Goal: Task Accomplishment & Management: Manage account settings

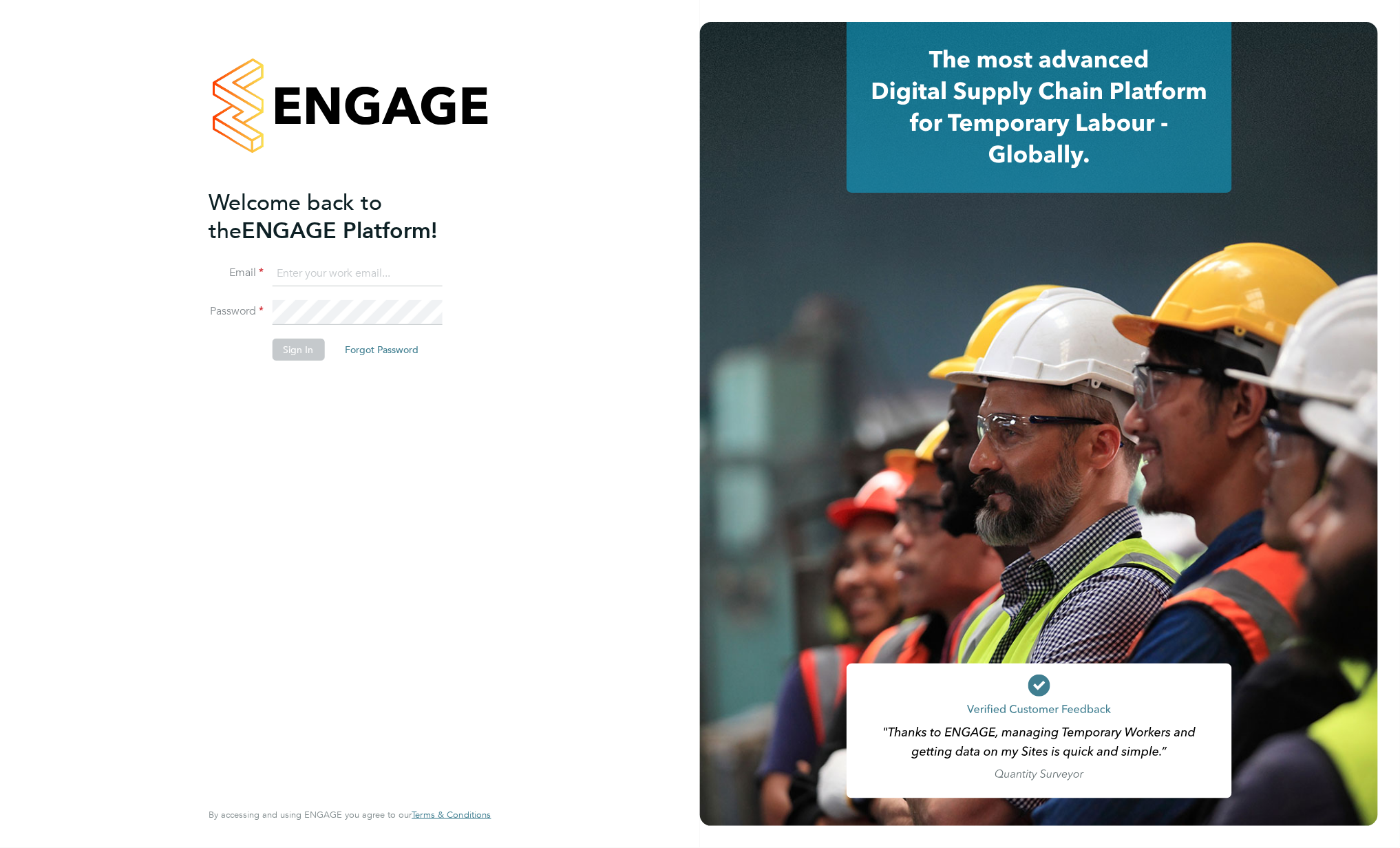
type input "[PERSON_NAME][EMAIL_ADDRESS][PERSON_NAME][DOMAIN_NAME]"
click at [336, 439] on div "Welcome back to the ENGAGE Platform! Email lewis.tucker@vistry.co.uk Password S…" at bounding box center [342, 492] width 269 height 608
click at [311, 348] on button "Sign In" at bounding box center [297, 350] width 52 height 22
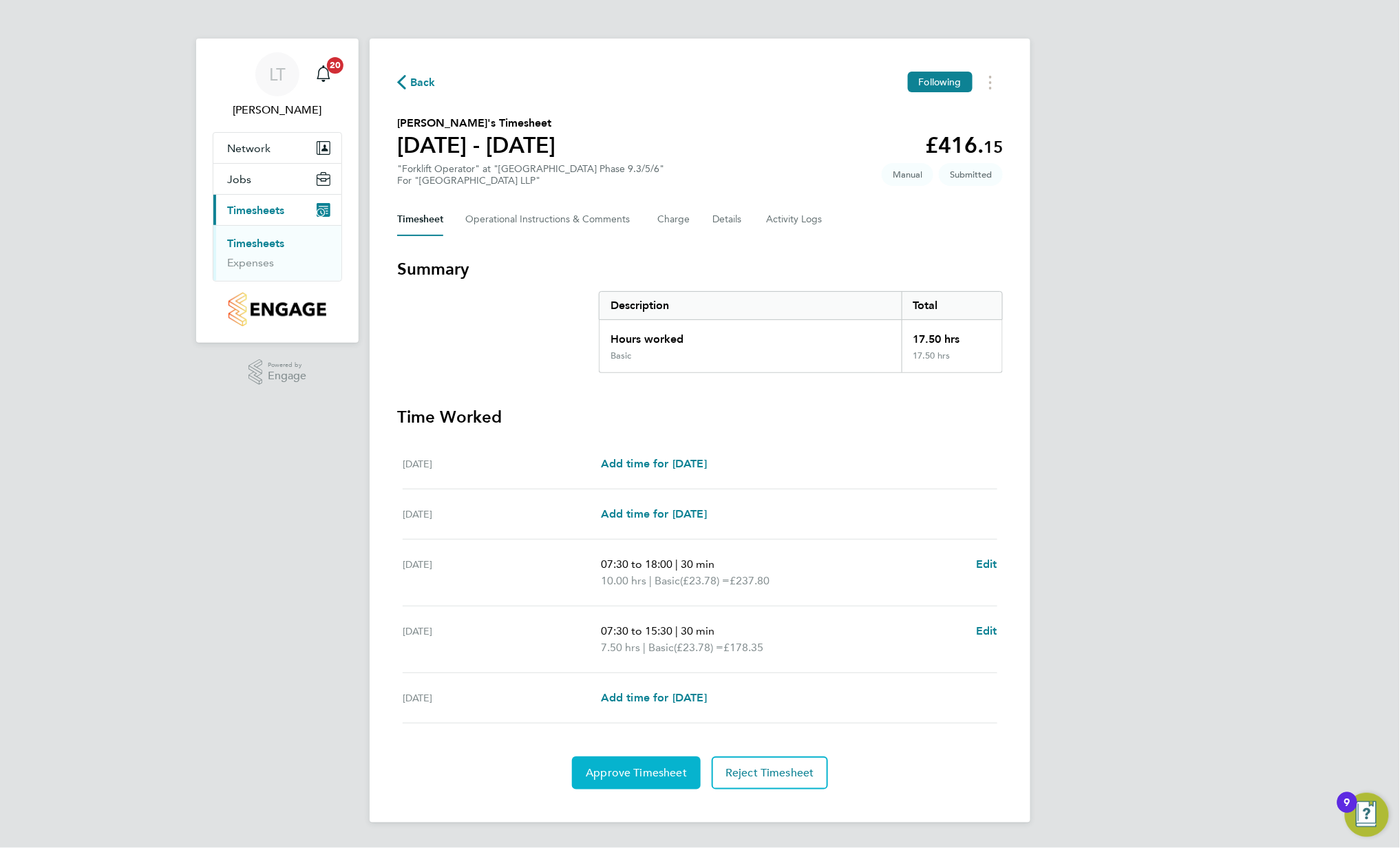
click at [664, 774] on span "Approve Timesheet" at bounding box center [636, 773] width 101 height 14
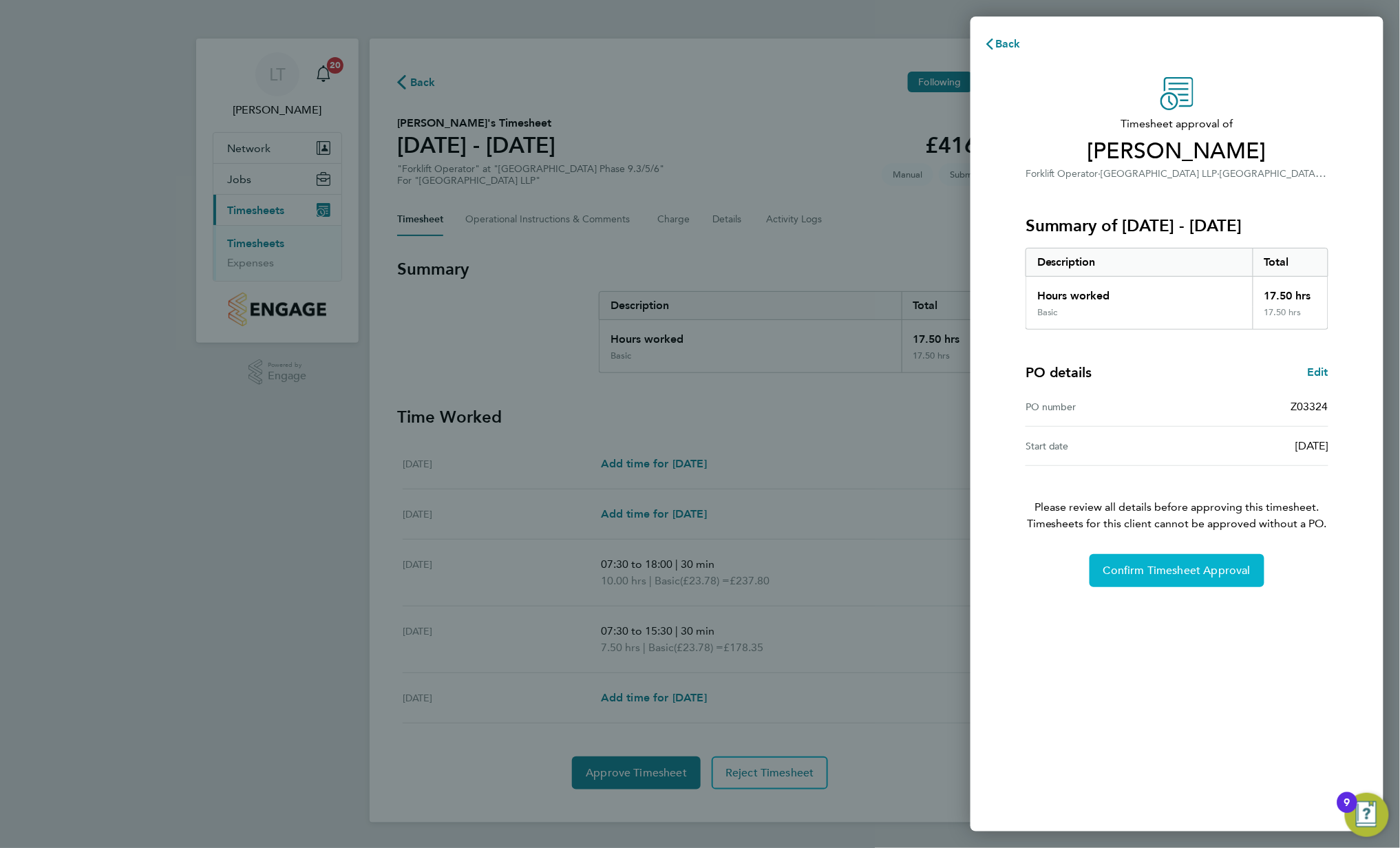
click at [1239, 579] on button "Confirm Timesheet Approval" at bounding box center [1176, 570] width 174 height 33
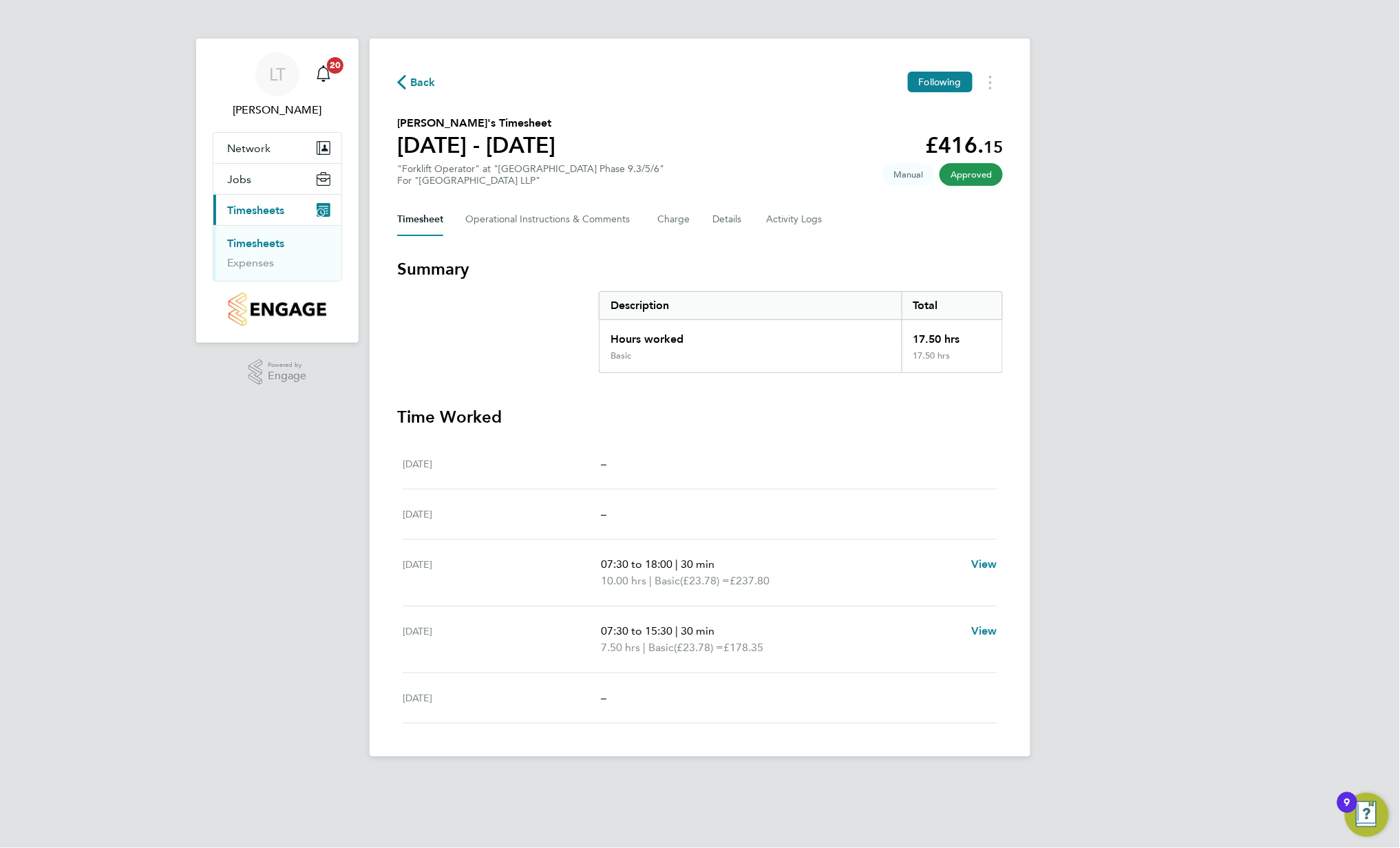
click at [277, 245] on link "Timesheets" at bounding box center [256, 244] width 57 height 13
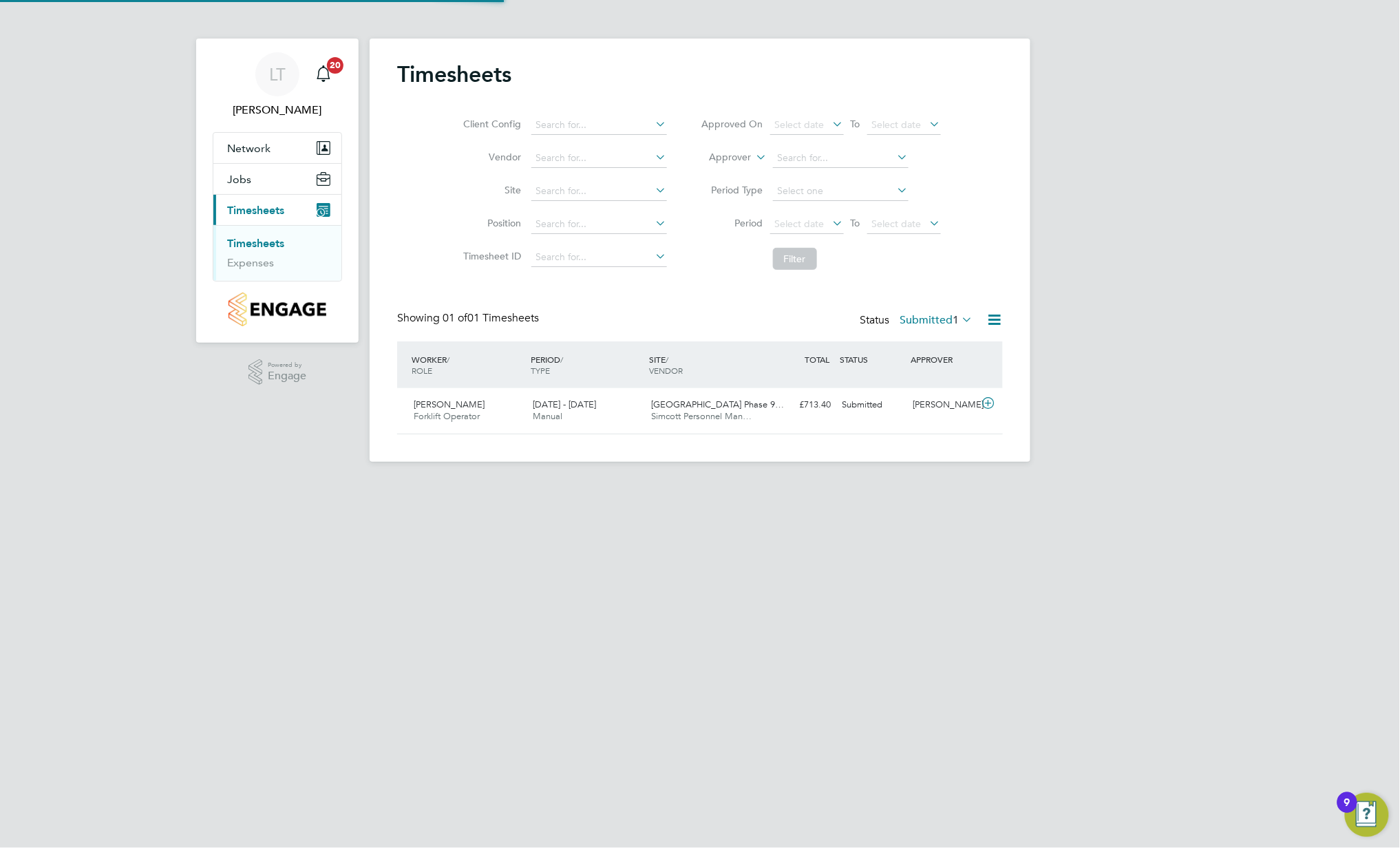
scroll to position [35, 120]
click at [503, 418] on div "Richard Boriel Forklift Operator 18 - 24 Aug 2025" at bounding box center [467, 411] width 119 height 35
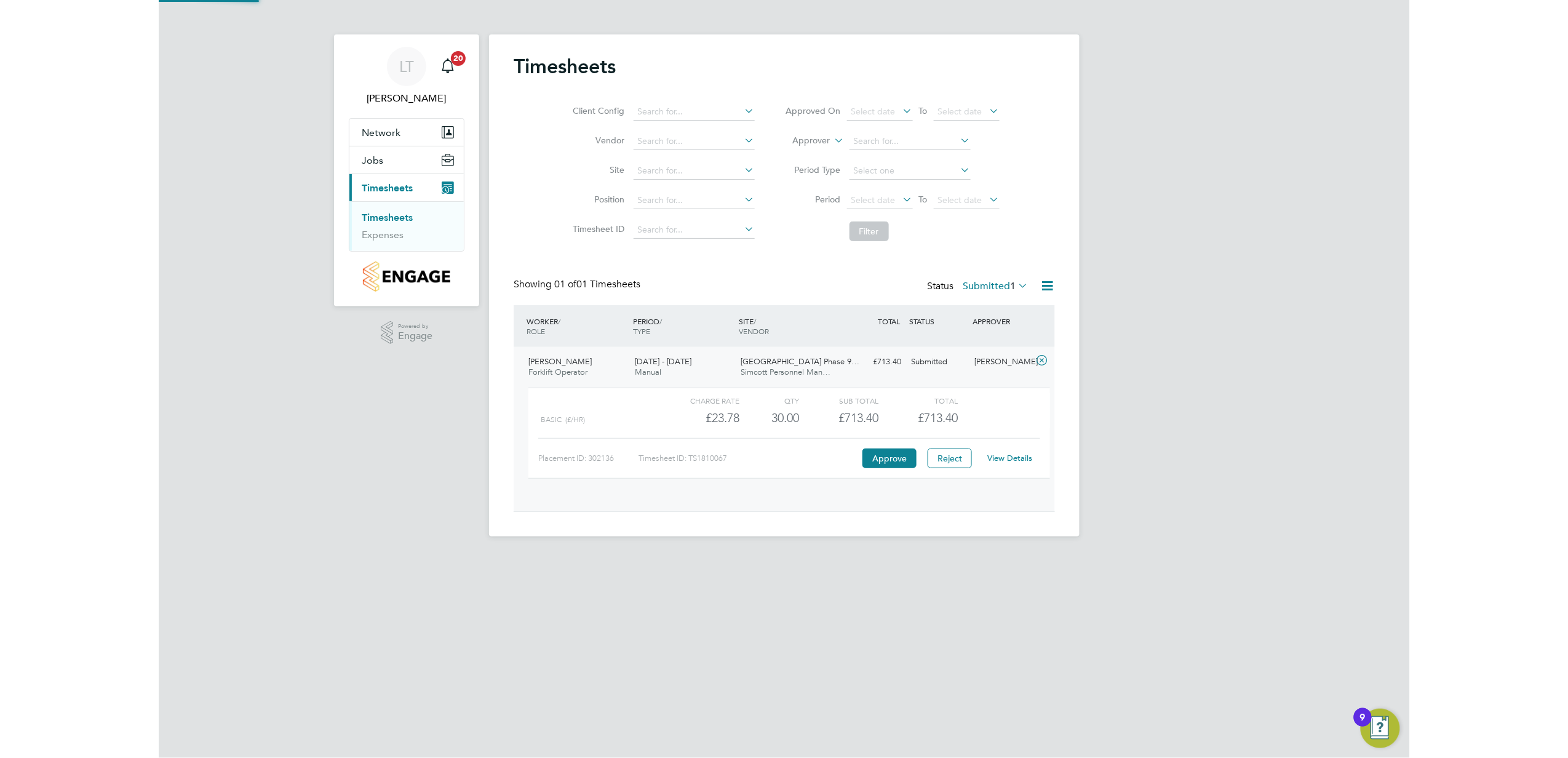
scroll to position [20, 119]
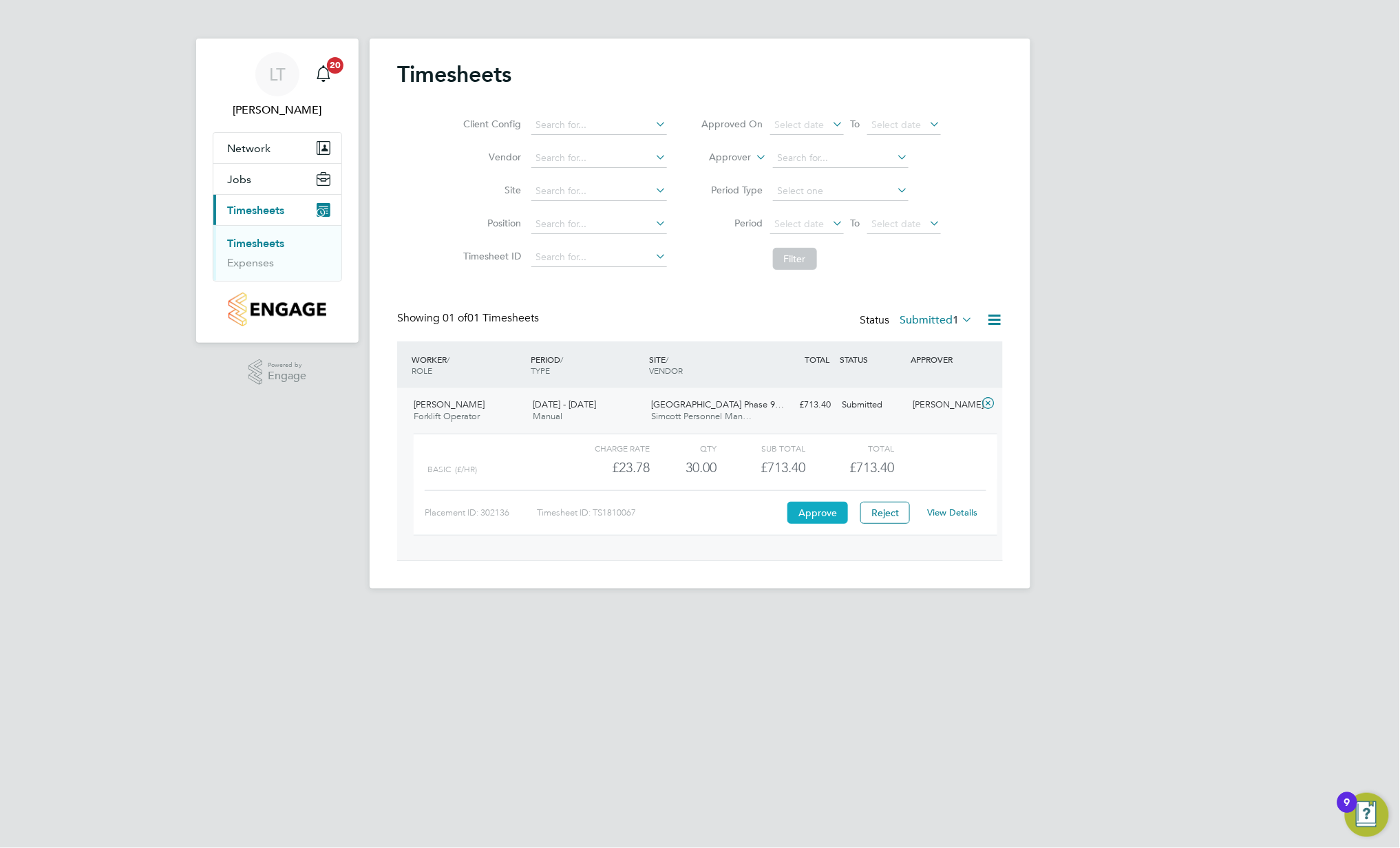
click at [819, 515] on button "Approve" at bounding box center [818, 513] width 60 height 22
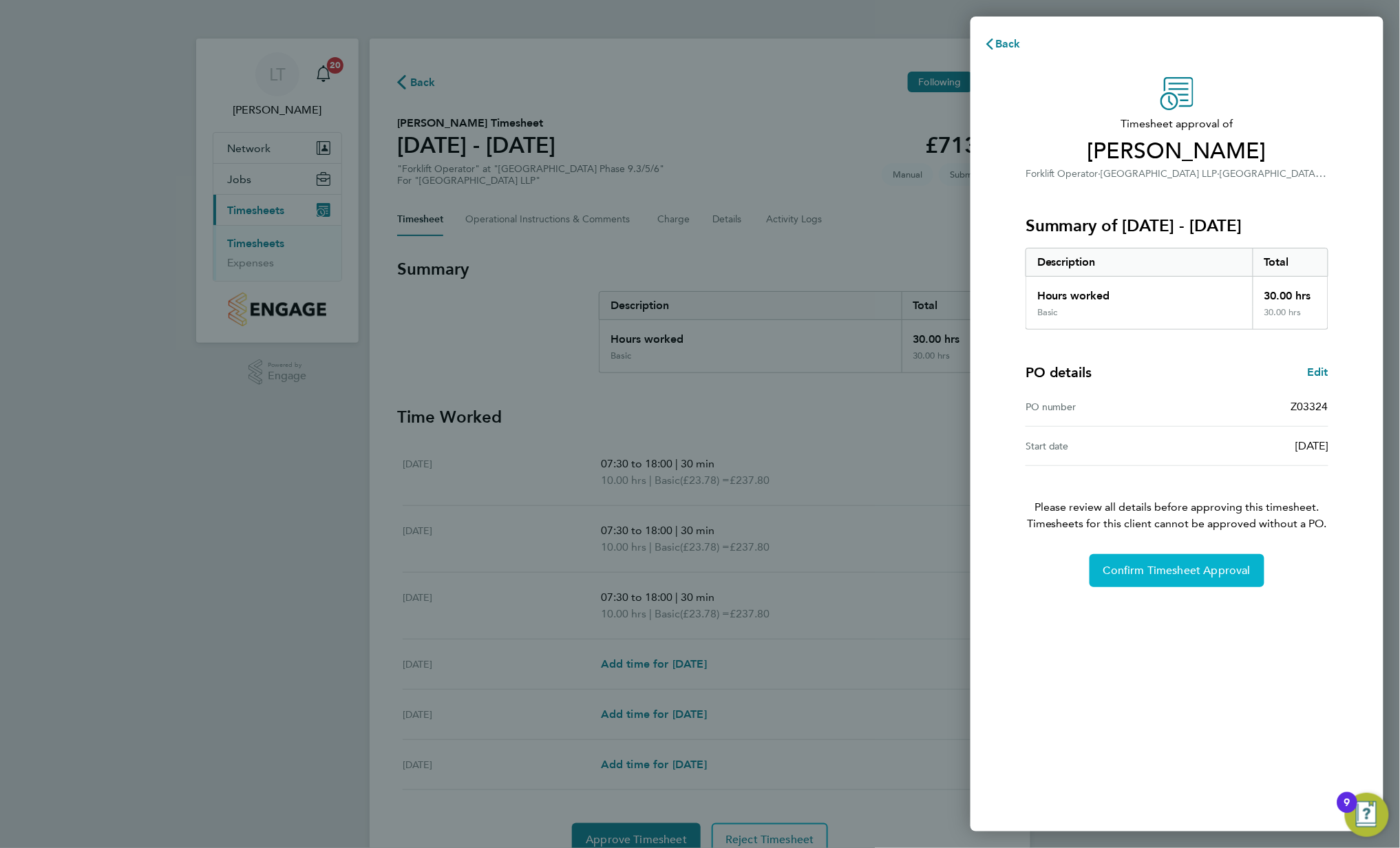
click at [1201, 574] on span "Confirm Timesheet Approval" at bounding box center [1177, 570] width 147 height 14
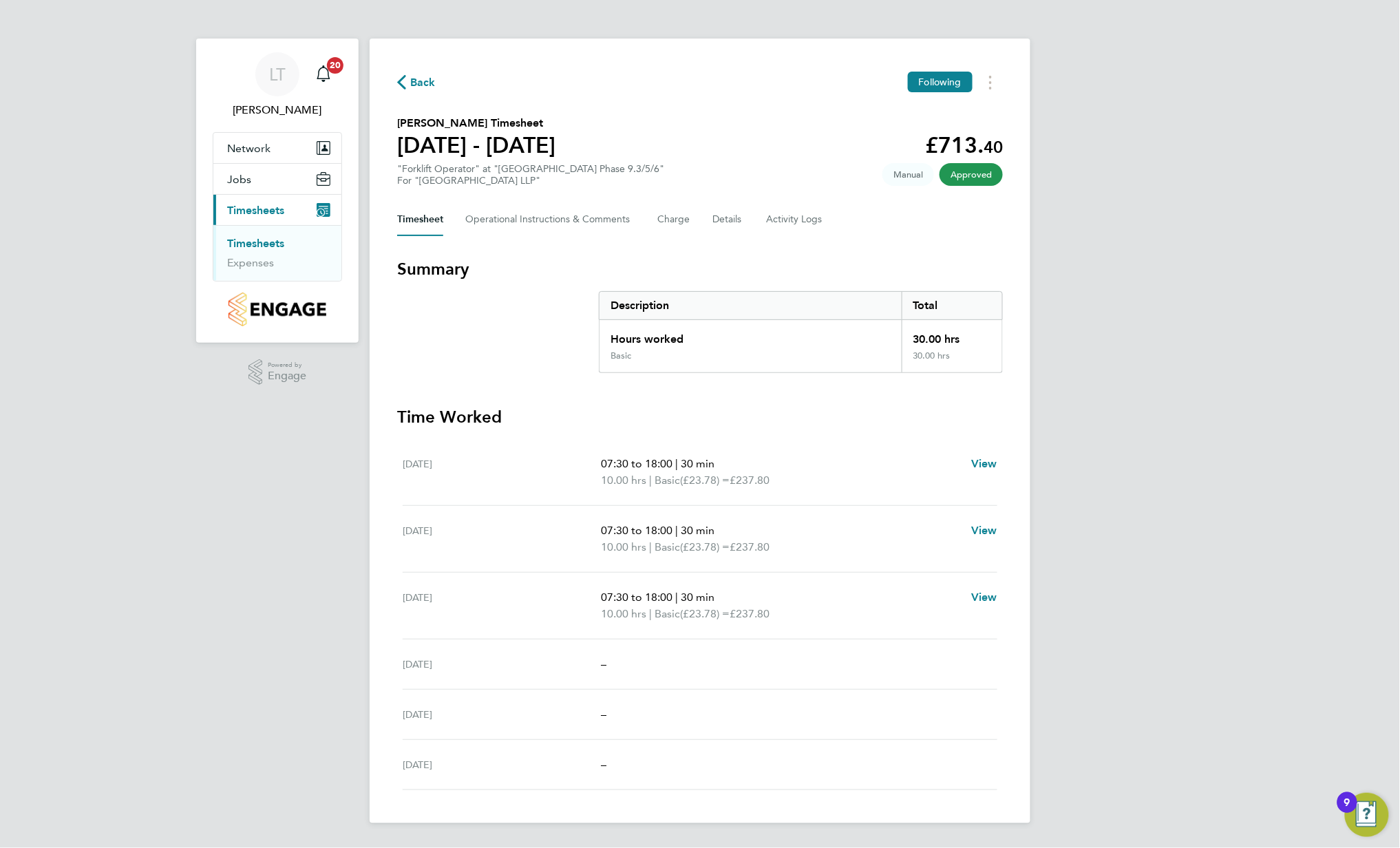
click at [517, 320] on section "Summary Description Total Hours worked 30.00 hrs Basic 30.00 hrs" at bounding box center [699, 316] width 606 height 115
